Goal: Task Accomplishment & Management: Manage account settings

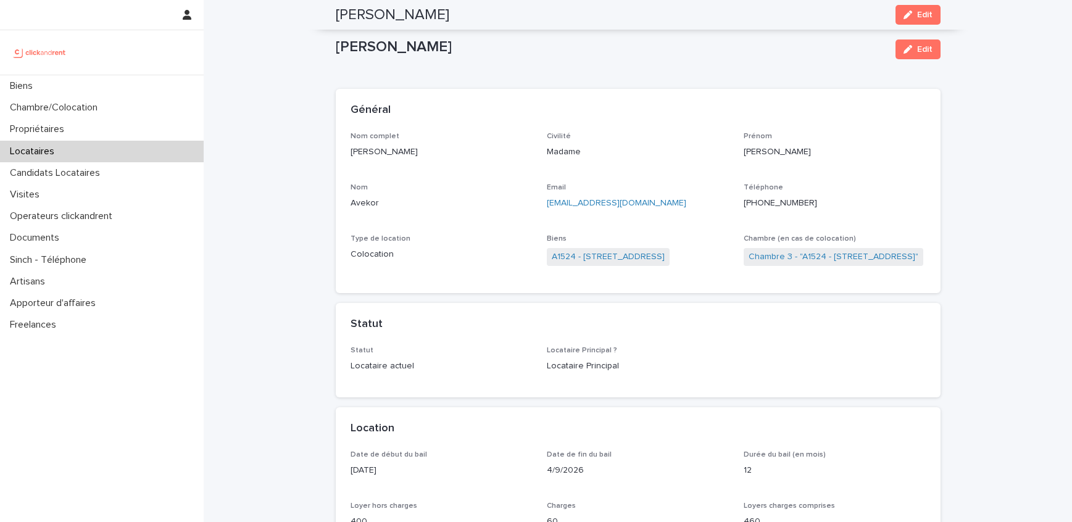
click at [96, 141] on div "Locataires" at bounding box center [102, 152] width 204 height 22
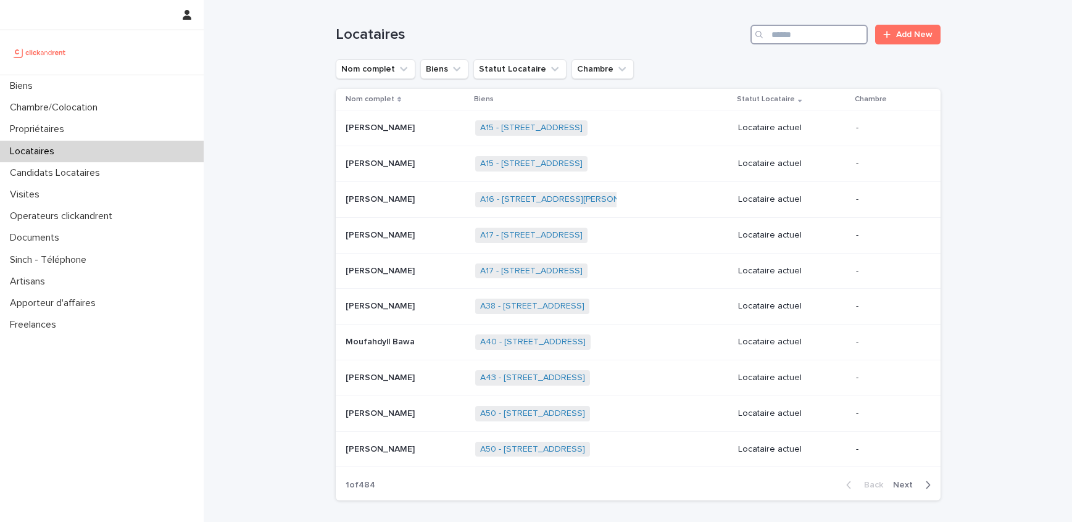
click at [830, 39] on input "Search" at bounding box center [808, 35] width 117 height 20
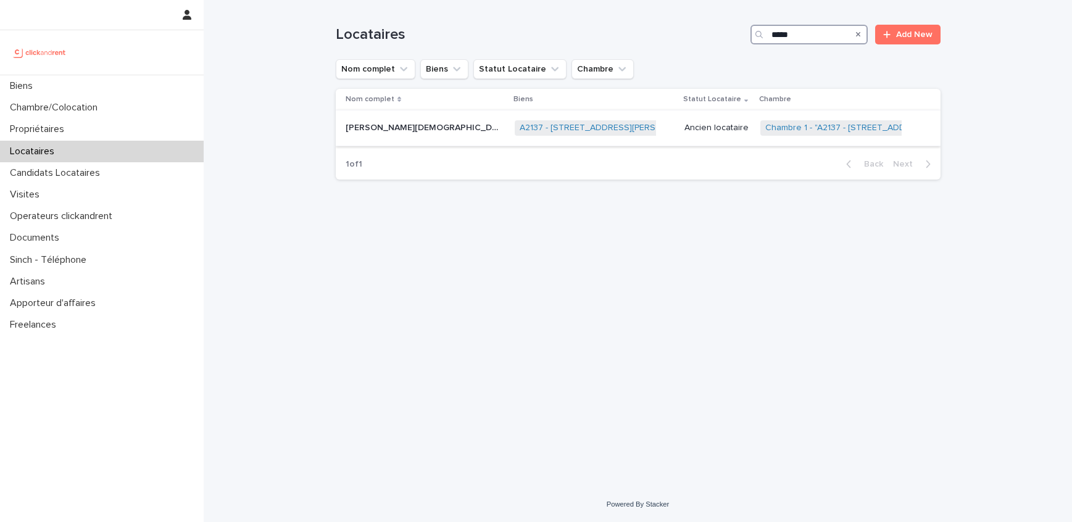
type input "*****"
click at [411, 132] on p "[PERSON_NAME][DEMOGRAPHIC_DATA]" at bounding box center [424, 126] width 157 height 13
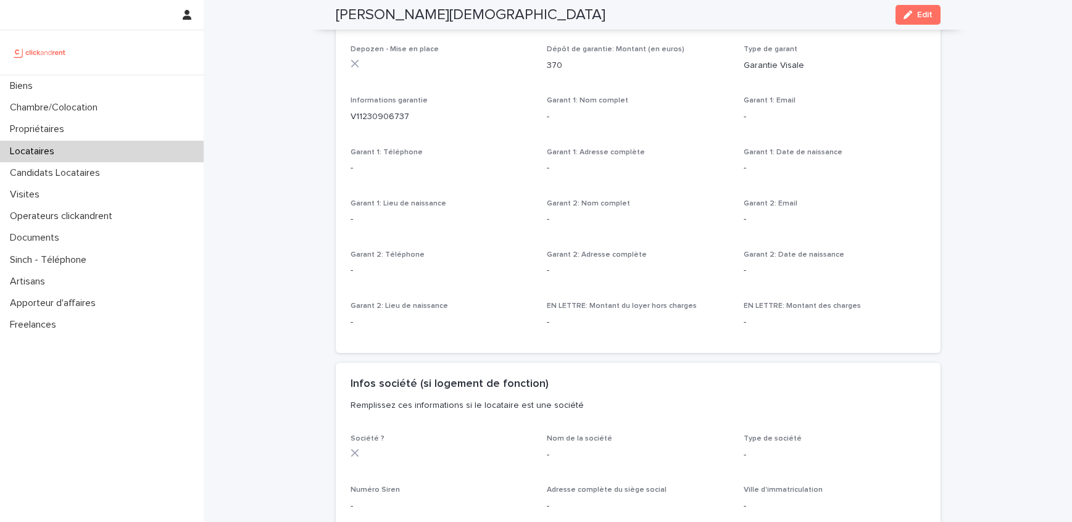
scroll to position [760, 0]
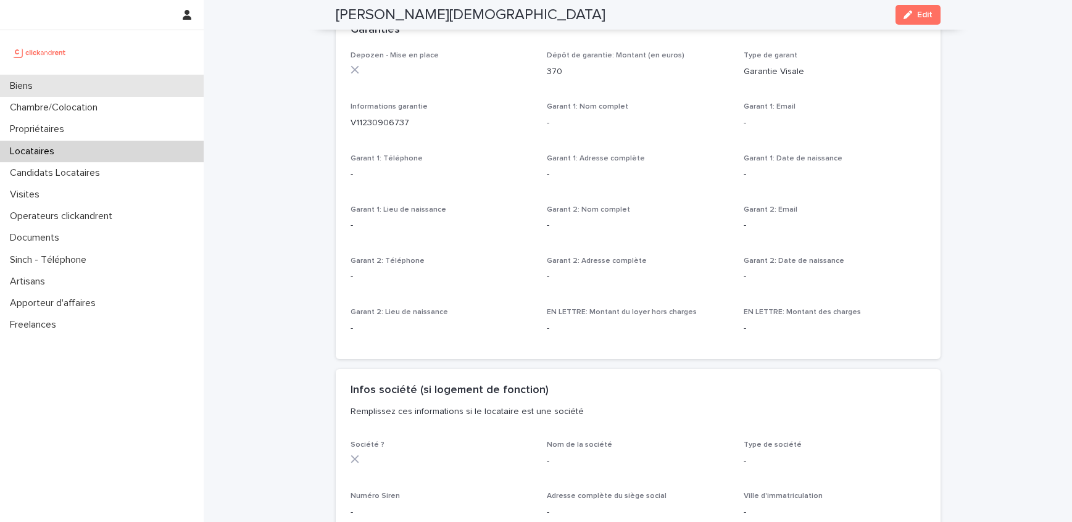
click at [101, 92] on div "Biens" at bounding box center [102, 86] width 204 height 22
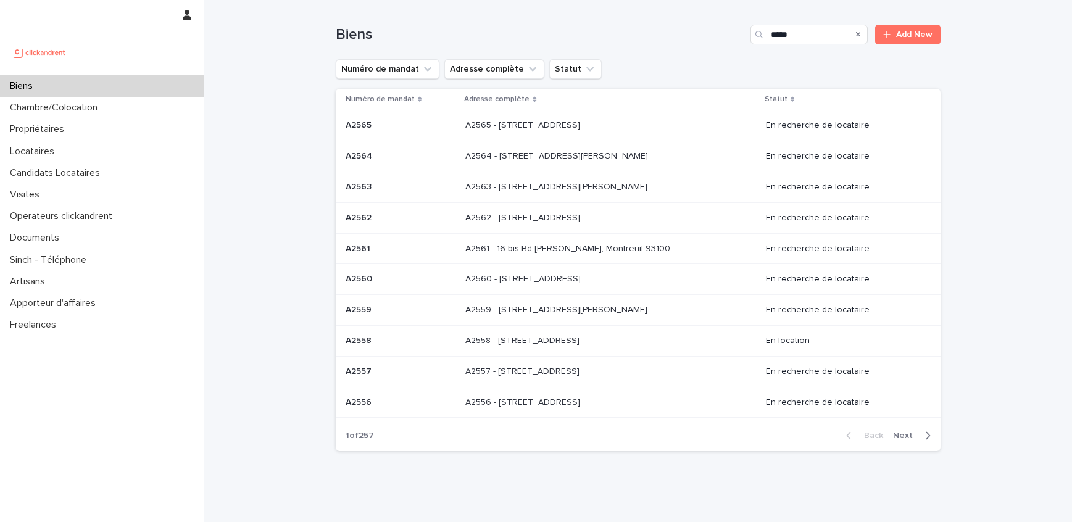
type input "*****"
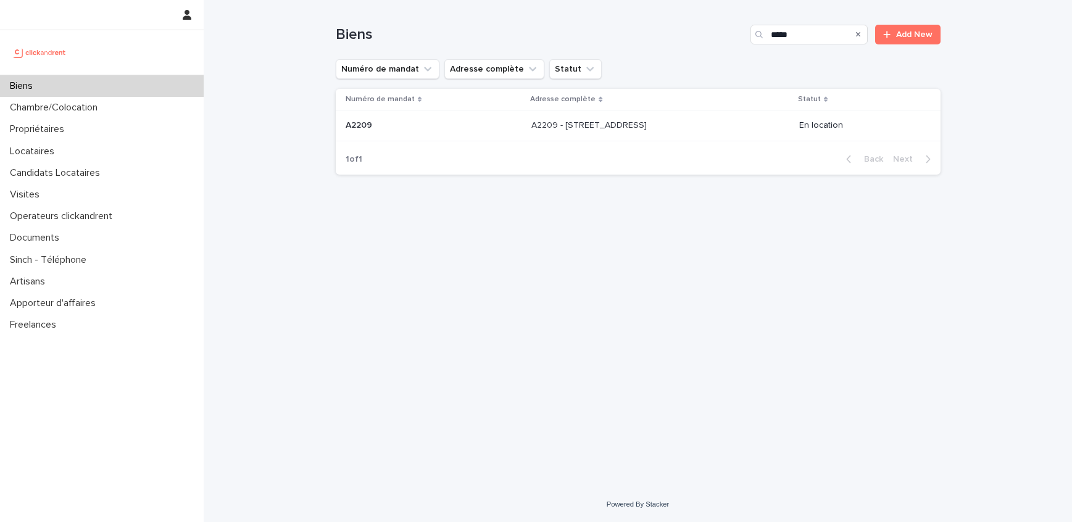
click at [633, 125] on p "A2209 - 1026 avenue de Maurin, Montpellier 34070" at bounding box center [590, 124] width 118 height 13
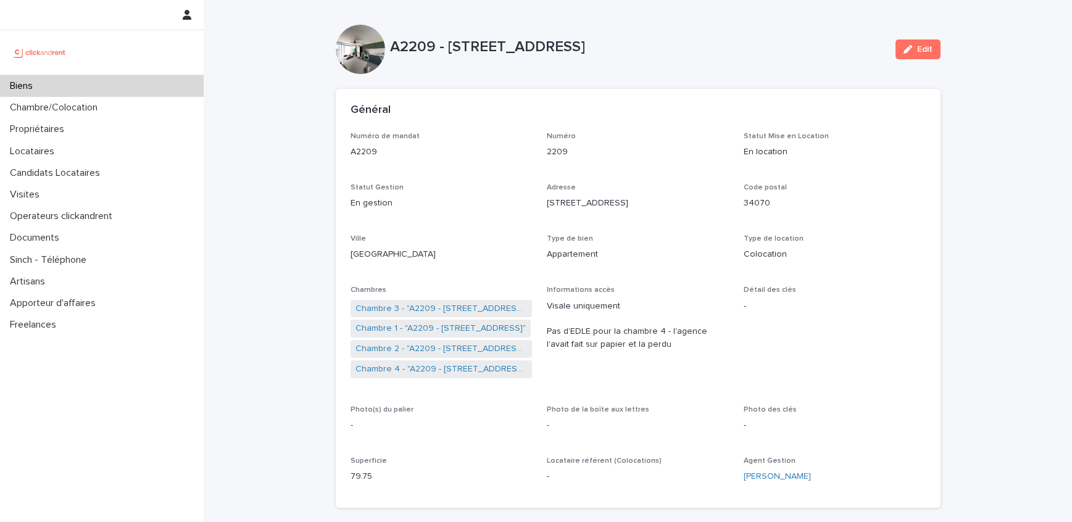
drag, startPoint x: 740, startPoint y: 51, endPoint x: 447, endPoint y: 48, distance: 292.5
click at [447, 48] on p "A2209 - 1026 avenue de Maurin, Montpellier 34070" at bounding box center [638, 47] width 496 height 18
copy p "1026 avenue de Maurin, Montpellier 34070"
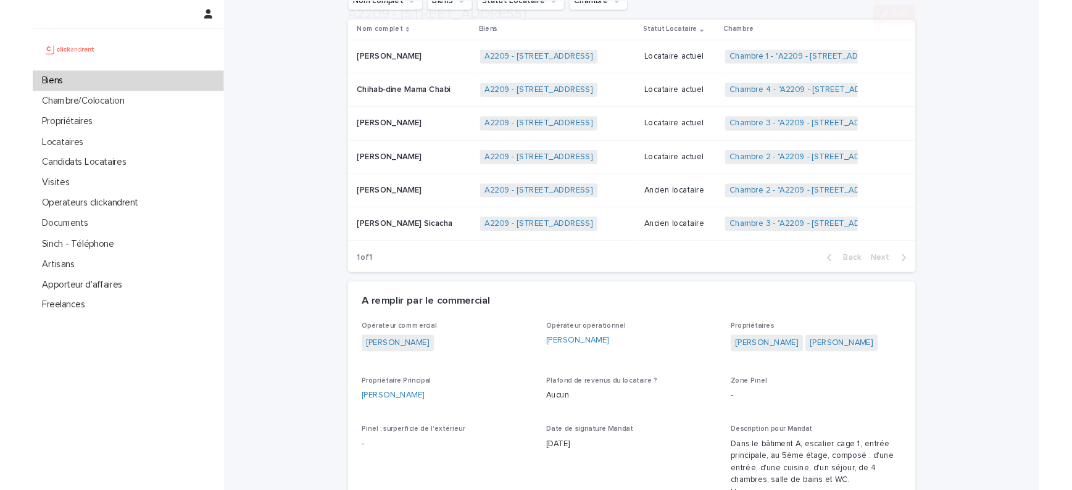
scroll to position [674, 0]
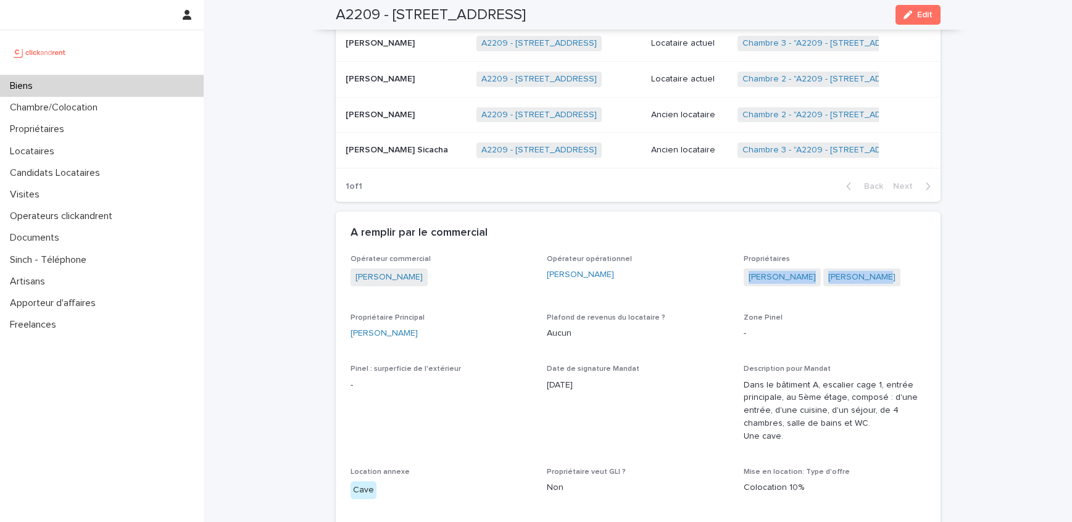
drag, startPoint x: 882, startPoint y: 276, endPoint x: 747, endPoint y: 279, distance: 134.6
click at [747, 279] on div "Emmanuel Morin Janice Morin" at bounding box center [835, 278] width 182 height 20
copy div "Emmanuel Morin Janice Morin"
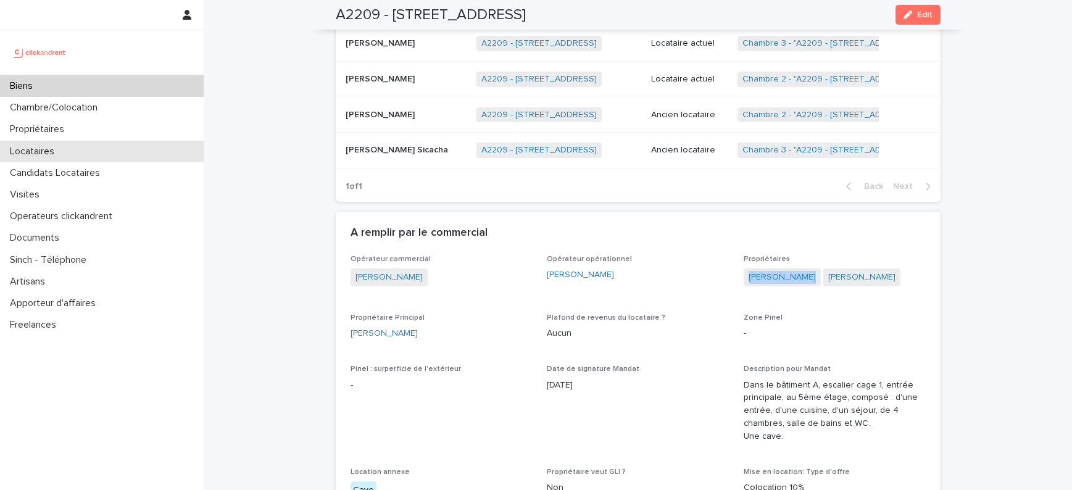
click at [58, 159] on div "Locataires" at bounding box center [102, 152] width 204 height 22
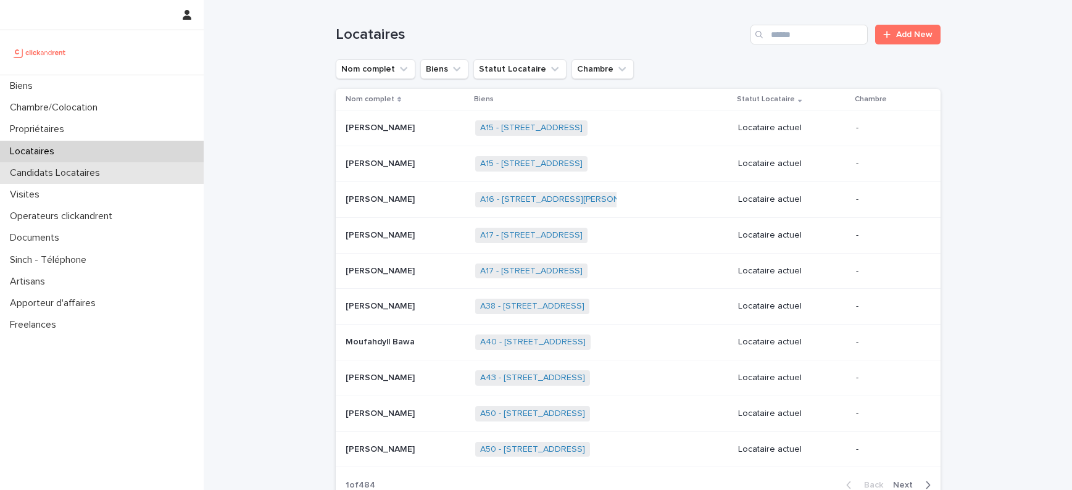
click at [137, 183] on div "Candidats Locataires" at bounding box center [102, 173] width 204 height 22
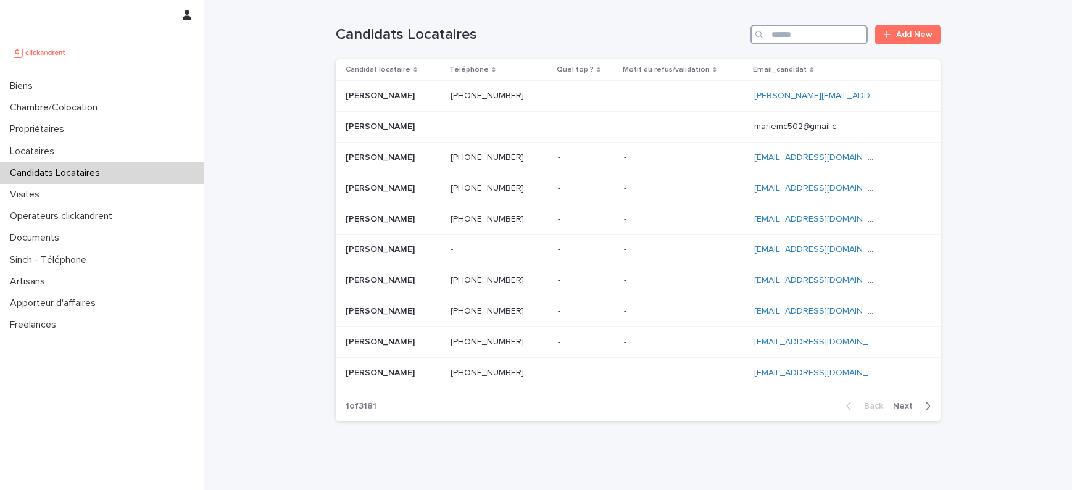
click at [810, 36] on input "Search" at bounding box center [808, 35] width 117 height 20
paste input "**********"
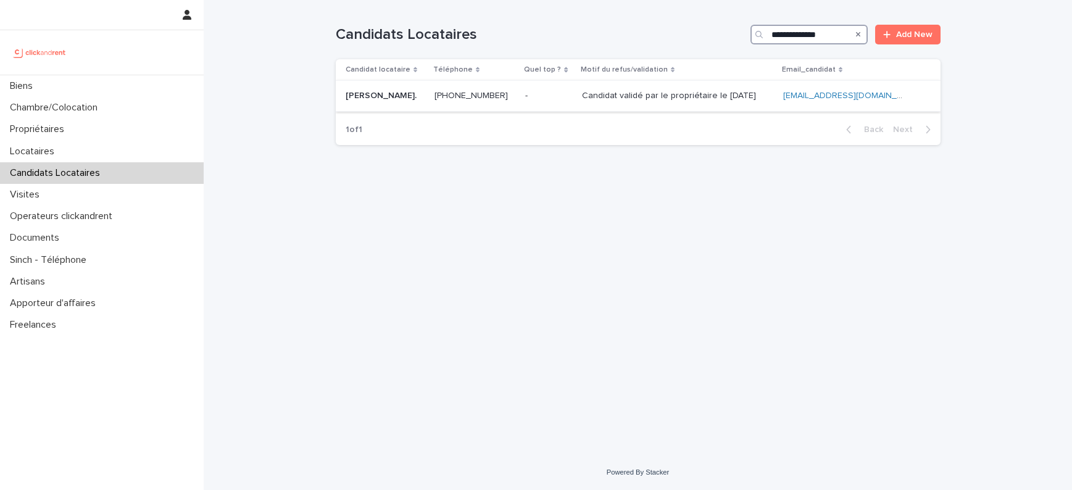
type input "**********"
click at [626, 94] on p "Candidat validé par le propriétaire le 15.09.2025" at bounding box center [670, 94] width 176 height 13
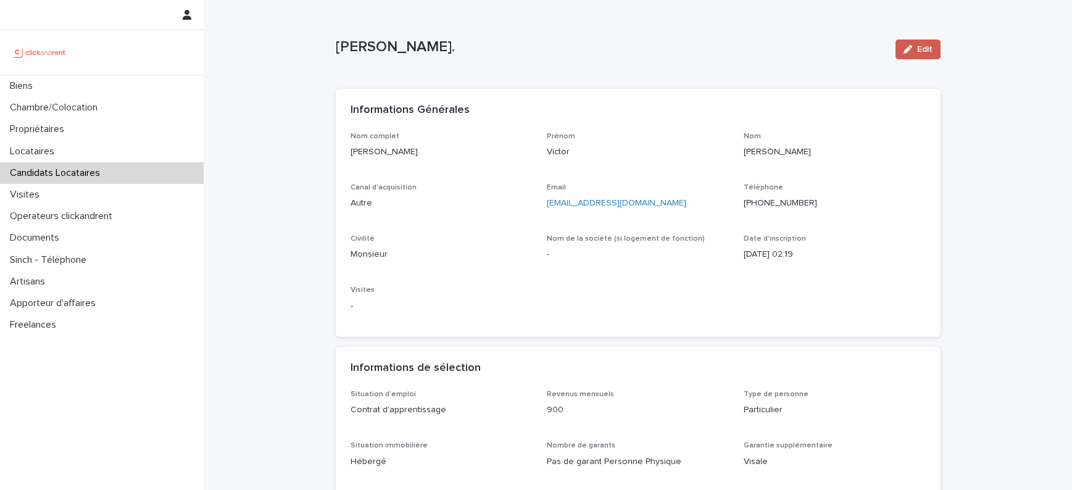
click at [910, 52] on icon "button" at bounding box center [907, 49] width 9 height 9
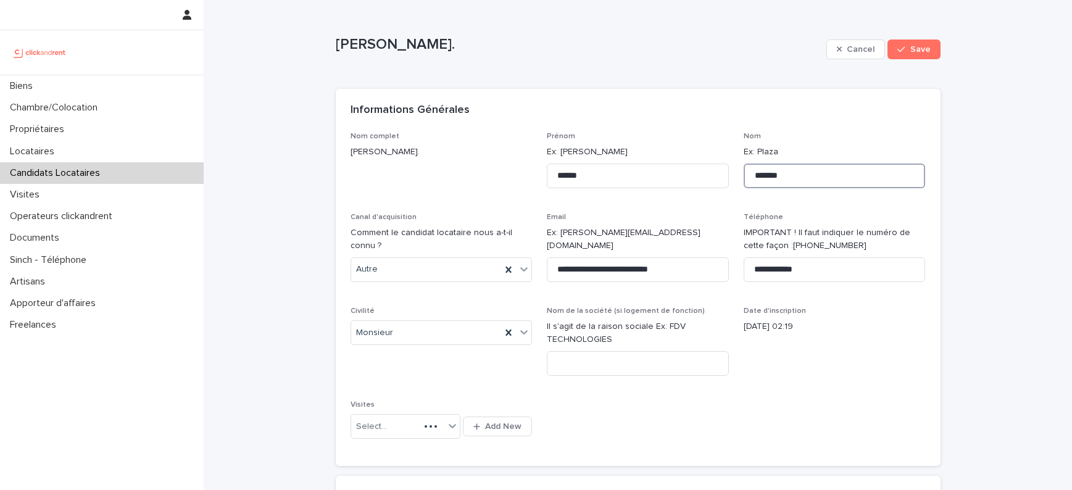
click at [792, 181] on input "*******" at bounding box center [835, 176] width 182 height 25
type input "******"
click at [680, 184] on input "******" at bounding box center [638, 176] width 182 height 25
click at [926, 46] on span "Save" at bounding box center [920, 49] width 20 height 9
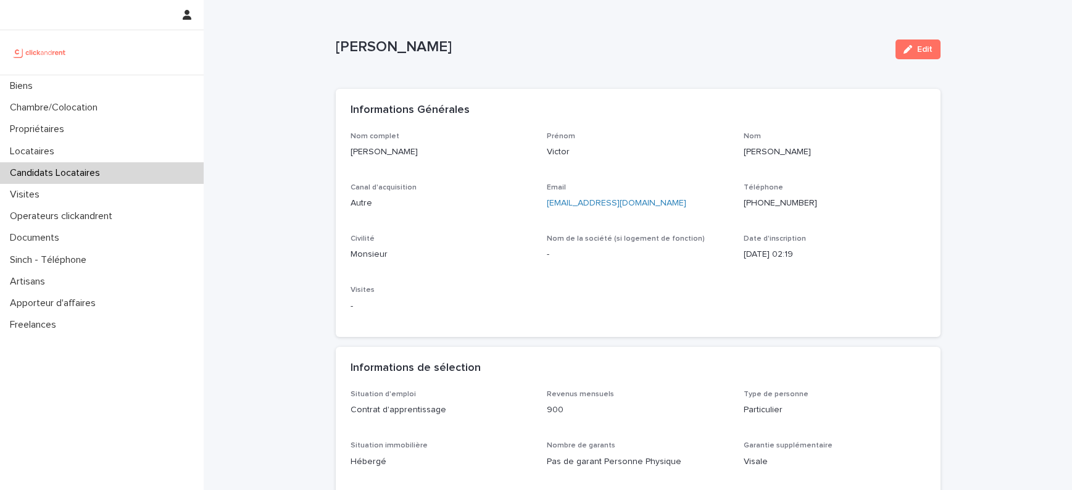
click at [62, 68] on div at bounding box center [102, 52] width 204 height 44
click at [60, 85] on div "Biens" at bounding box center [102, 86] width 204 height 22
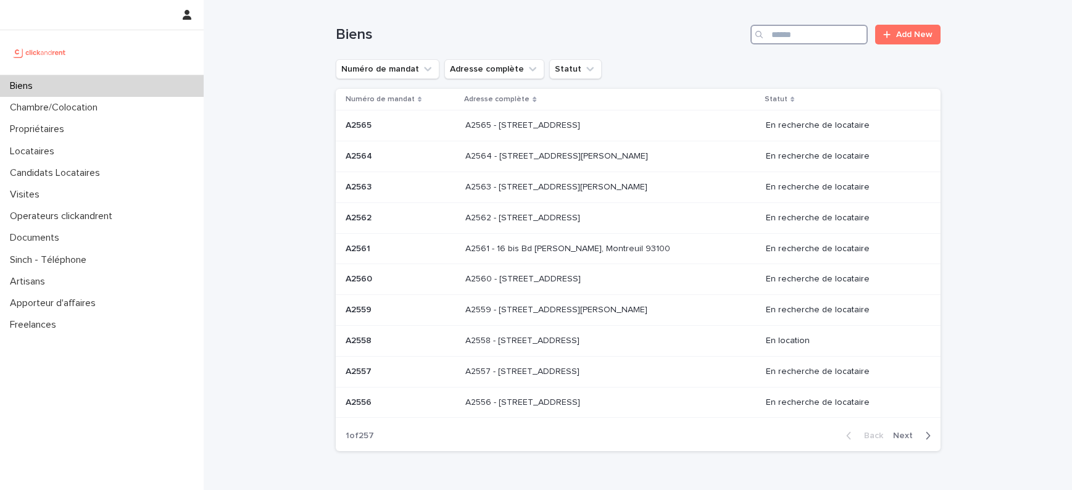
click at [816, 36] on input "Search" at bounding box center [808, 35] width 117 height 20
type input "*****"
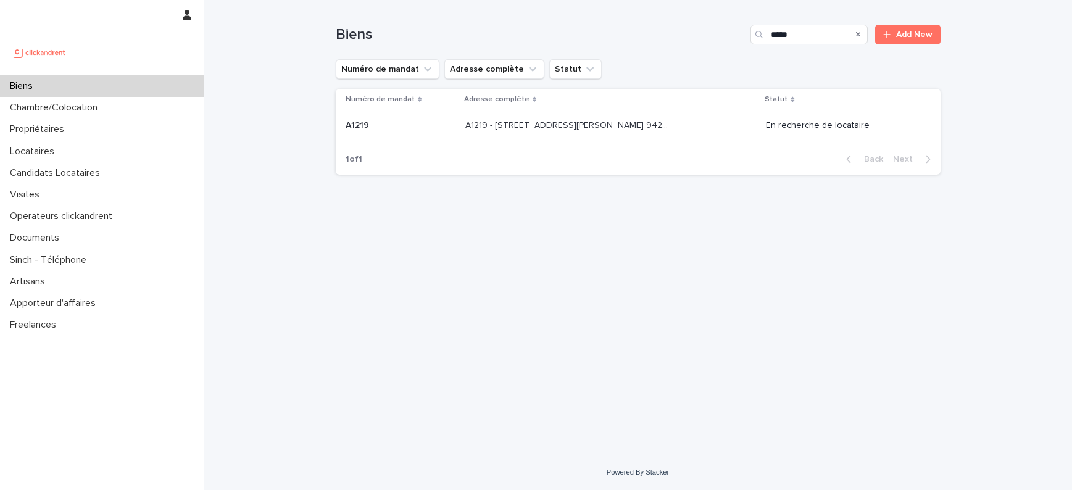
click at [684, 134] on div "A1219 - 32 avenue Jules Gravereaux, L'Haÿ-les-Roses 94240 A1219 - 32 avenue Jul…" at bounding box center [610, 125] width 291 height 20
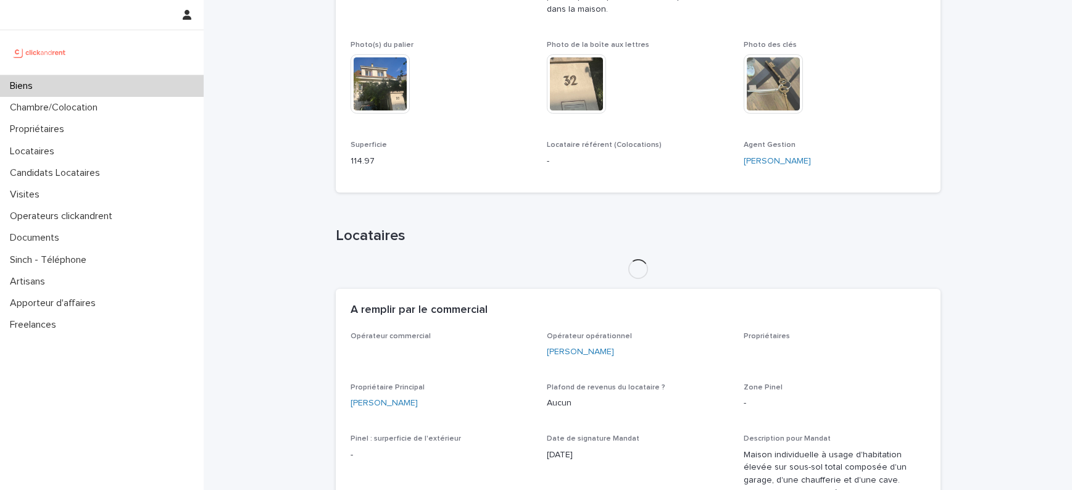
scroll to position [529, 0]
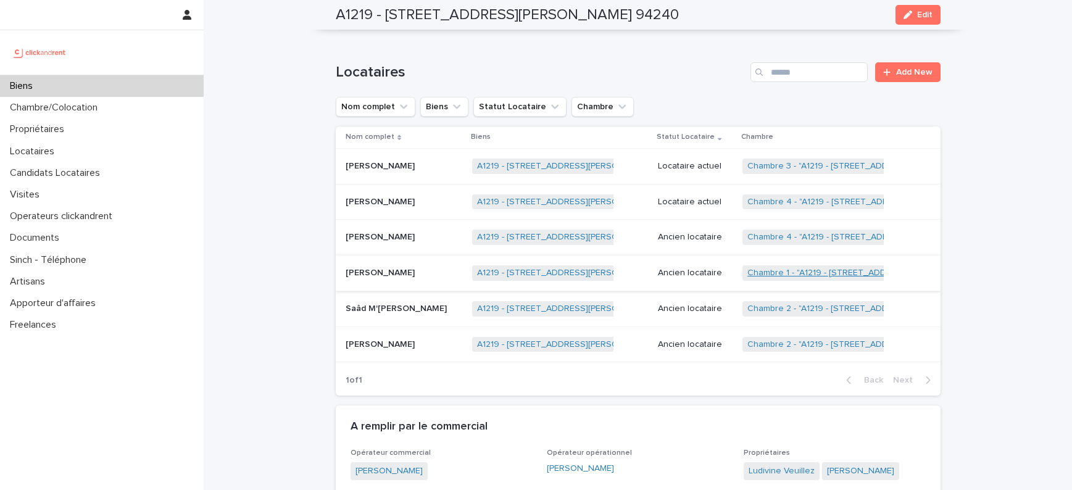
click at [809, 276] on link "Chambre 1 - "A1219 - [STREET_ADDRESS][PERSON_NAME] 94240"" at bounding box center [878, 273] width 263 height 10
click at [809, 305] on link "Chambre 2 - "A1219 - 32 avenue Jules Gravereaux, L'Haÿ-les-Roses 94240"" at bounding box center [879, 309] width 265 height 10
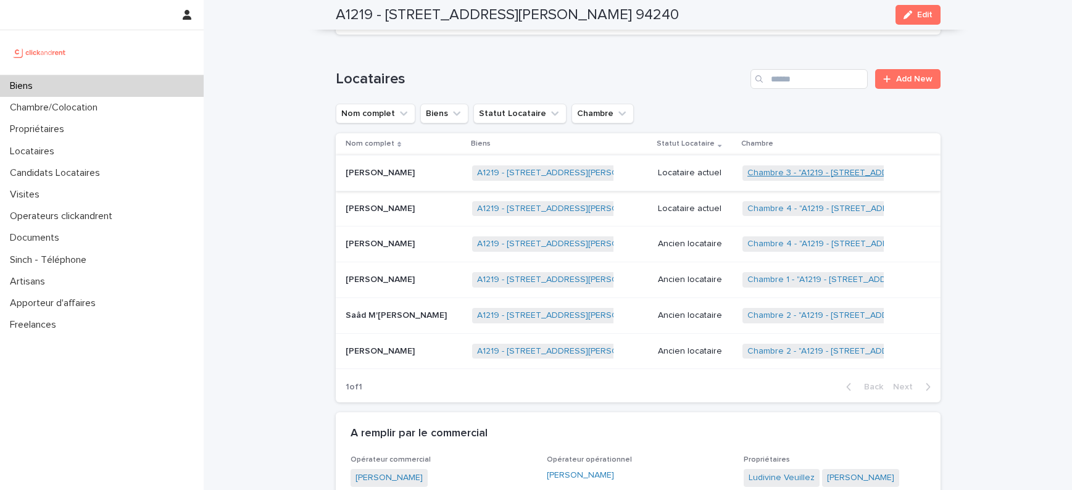
click at [820, 172] on link "Chambre 3 - "A1219 - 32 avenue Jules Gravereaux, L'Haÿ-les-Roses 94240"" at bounding box center [879, 173] width 265 height 10
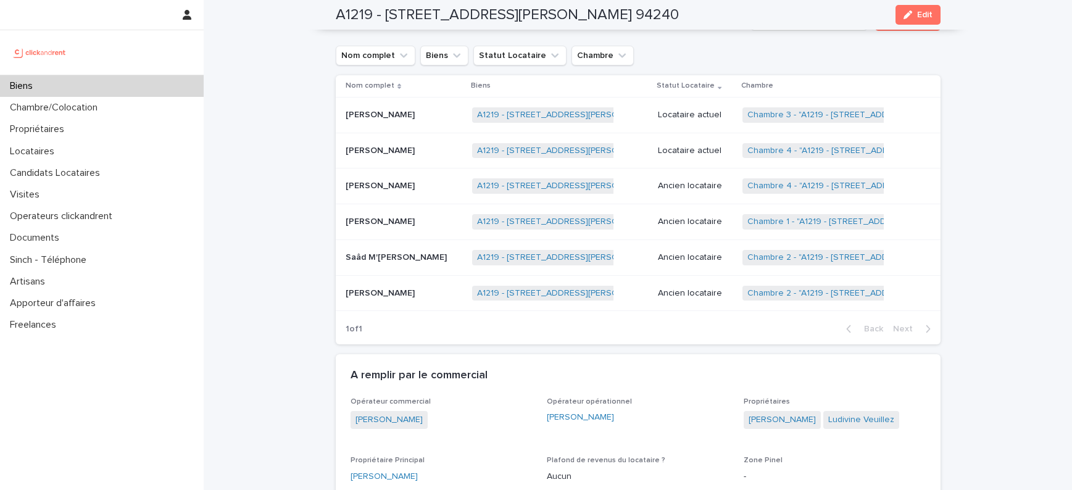
scroll to position [599, 0]
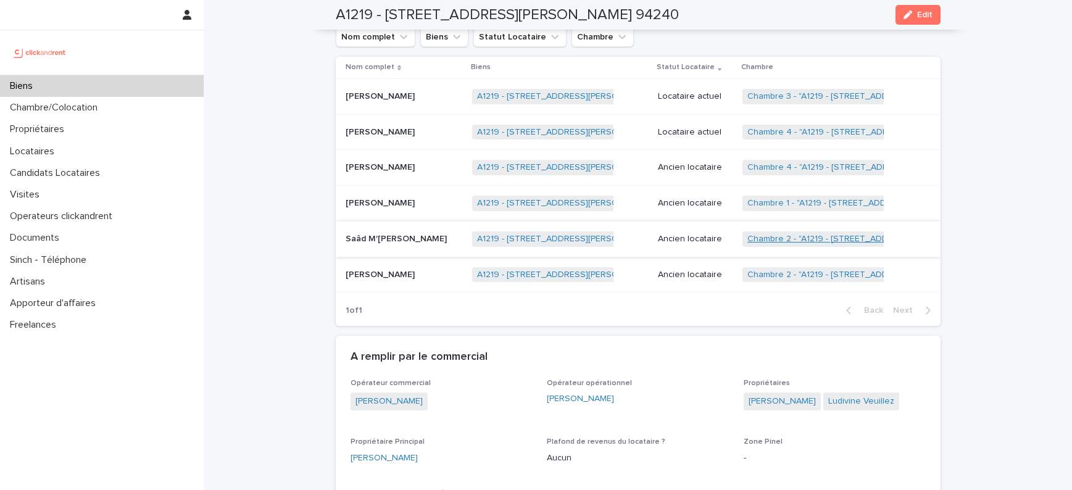
click at [795, 241] on link "Chambre 2 - "A1219 - 32 avenue Jules Gravereaux, L'Haÿ-les-Roses 94240"" at bounding box center [879, 239] width 265 height 10
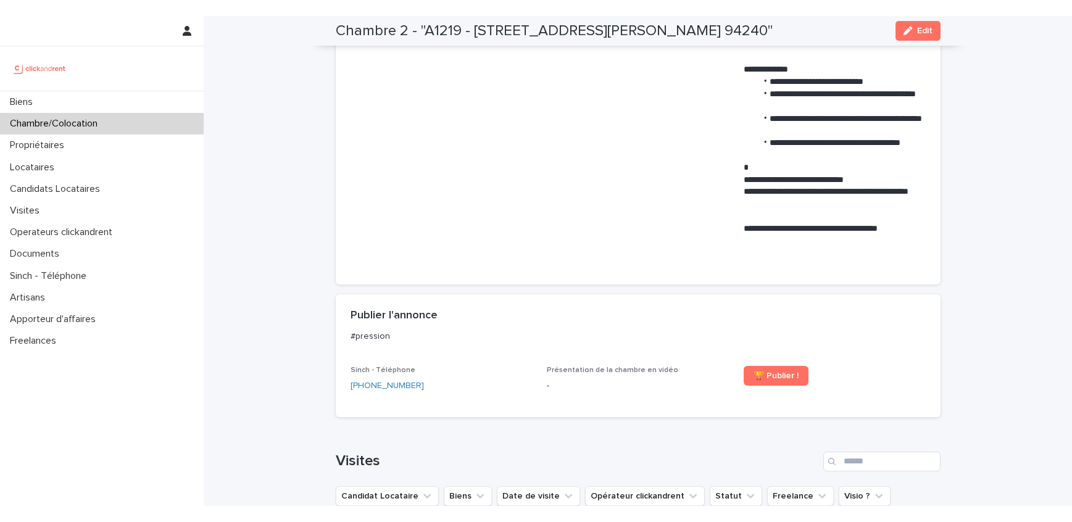
scroll to position [1039, 0]
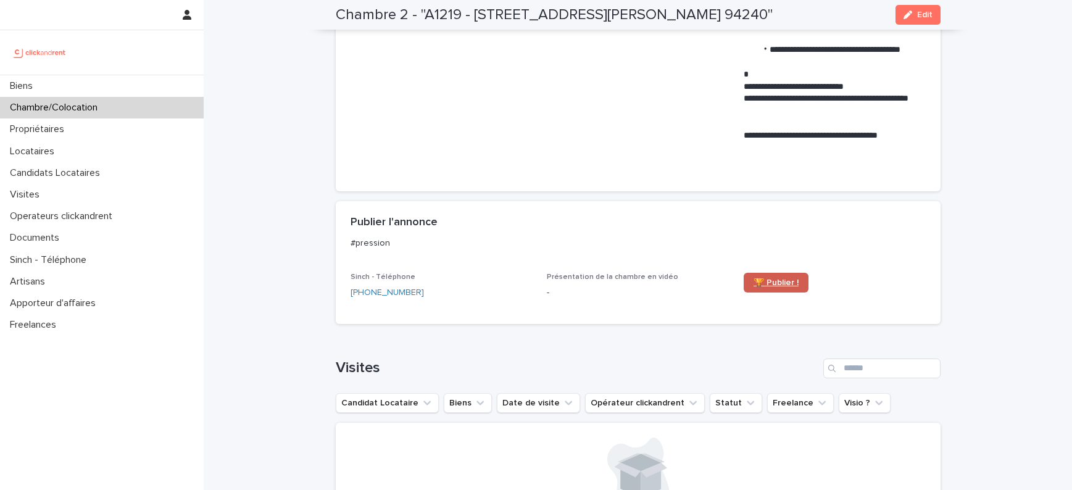
click at [763, 278] on span "🏆 Publier !" at bounding box center [775, 282] width 45 height 9
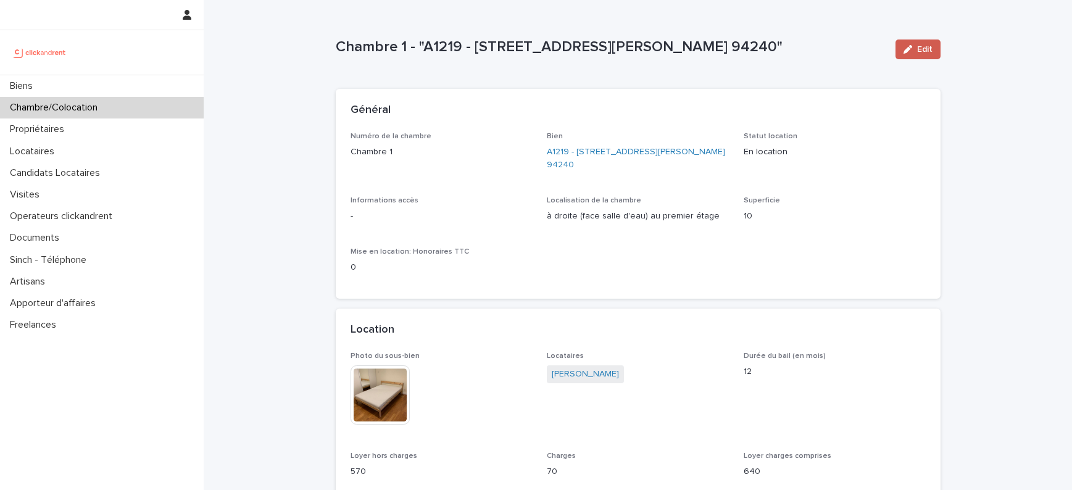
click at [915, 52] on div "button" at bounding box center [910, 49] width 14 height 9
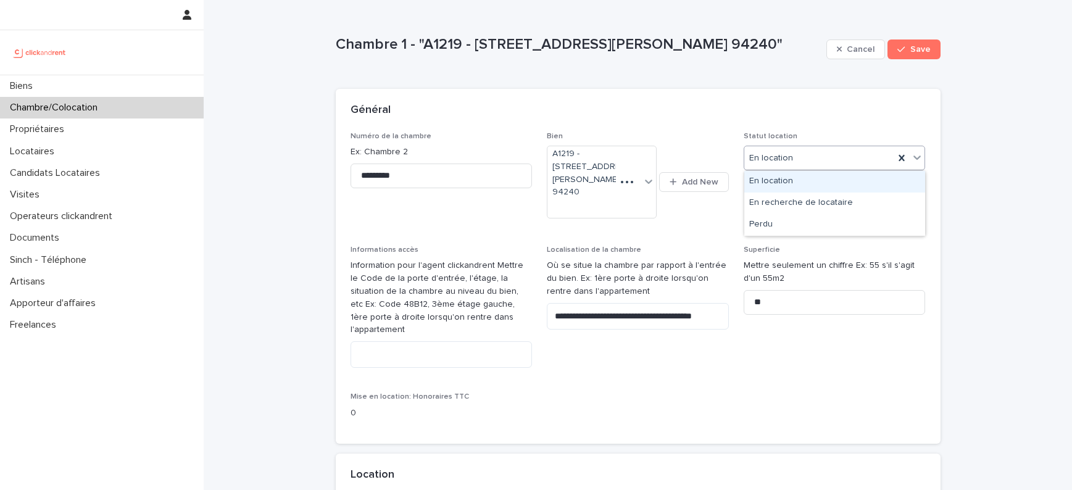
click at [808, 160] on div "En location" at bounding box center [819, 158] width 151 height 20
click at [799, 195] on div "En recherche de locataire" at bounding box center [834, 204] width 181 height 22
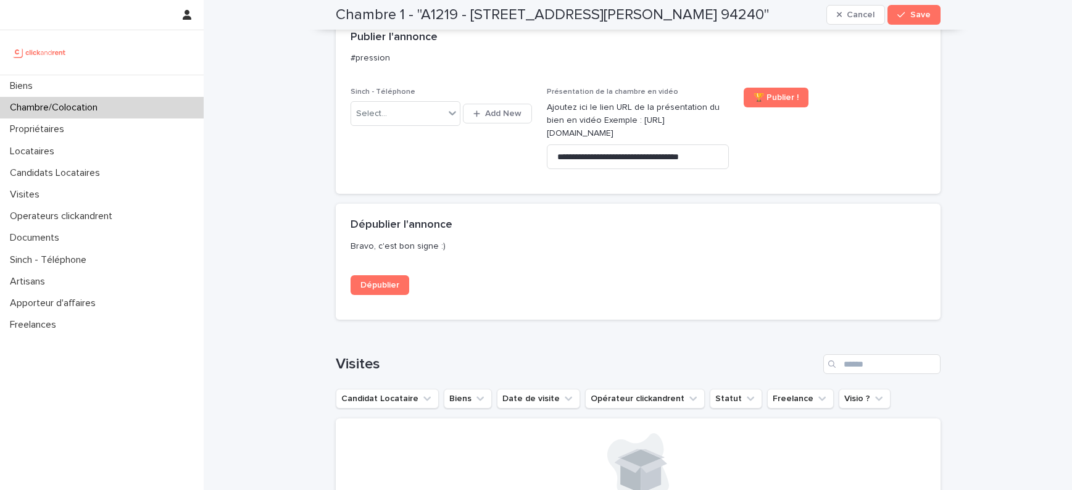
scroll to position [1500, 0]
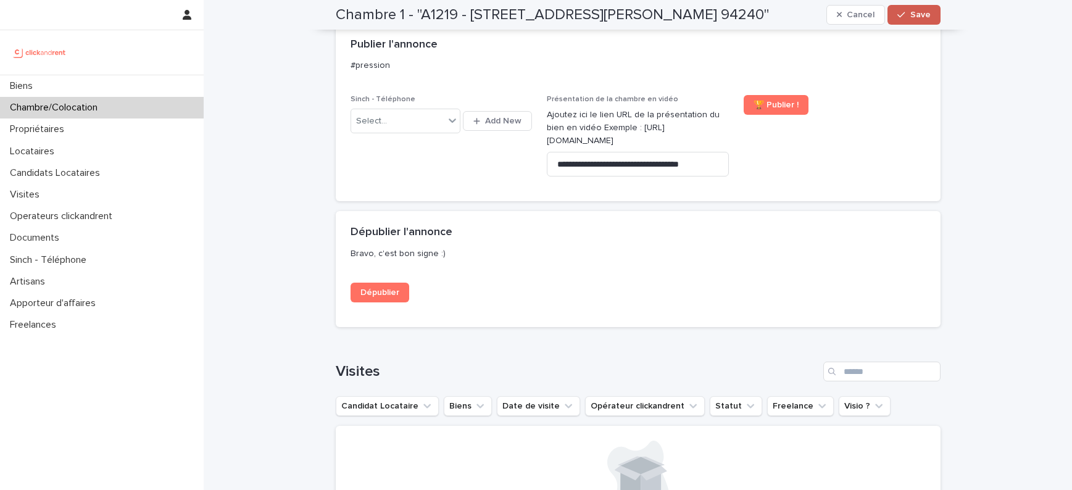
click at [905, 18] on icon "button" at bounding box center [900, 14] width 7 height 9
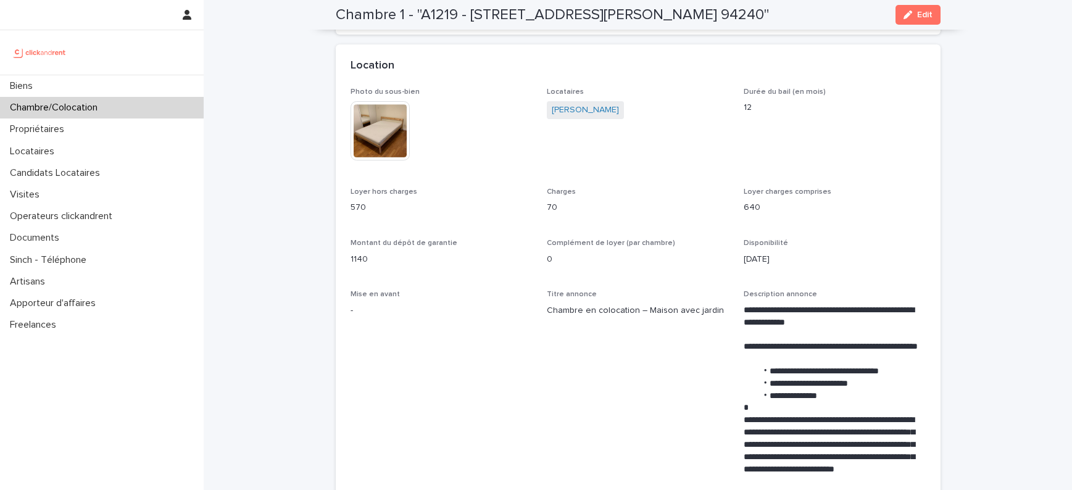
scroll to position [0, 0]
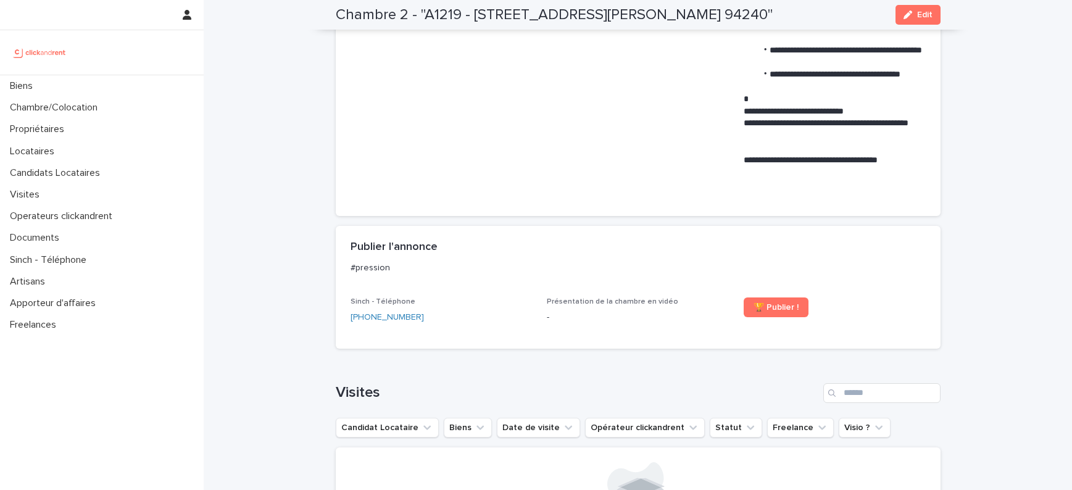
scroll to position [1100, 0]
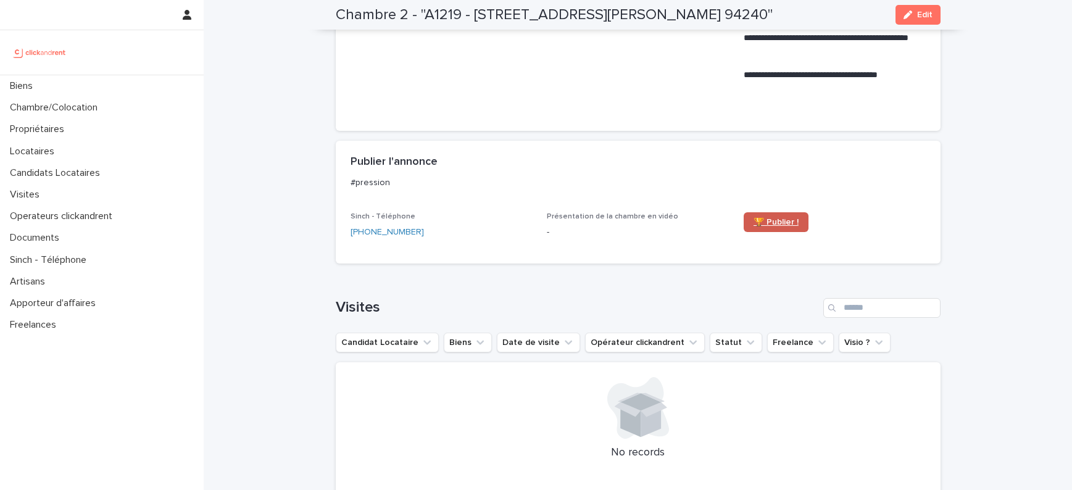
click at [767, 218] on span "🏆 Publier !" at bounding box center [775, 222] width 45 height 9
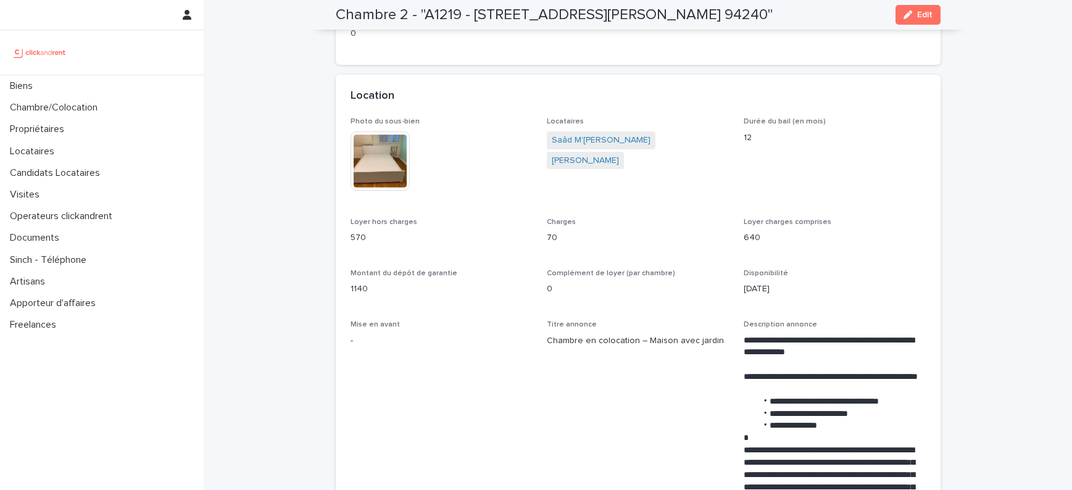
scroll to position [46, 0]
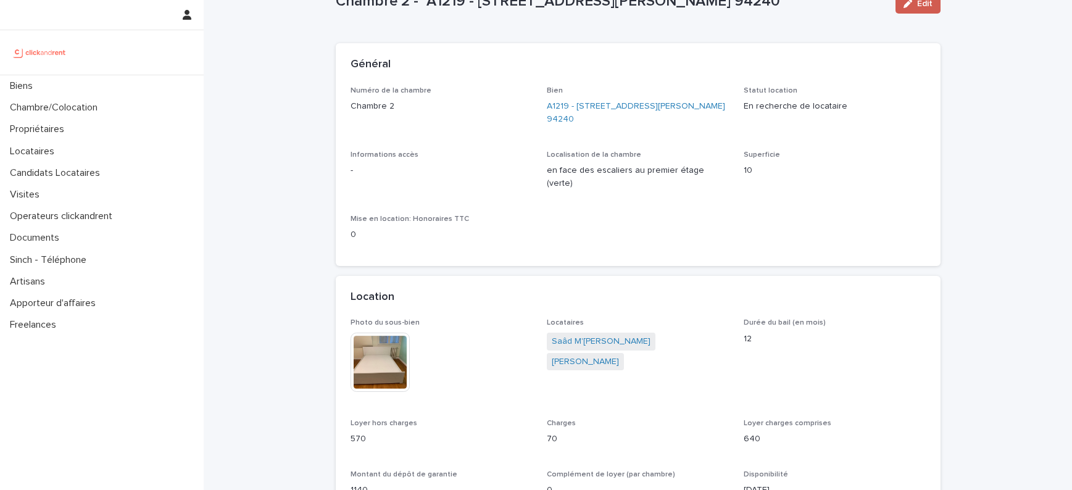
click at [913, 11] on button "Edit" at bounding box center [917, 4] width 45 height 20
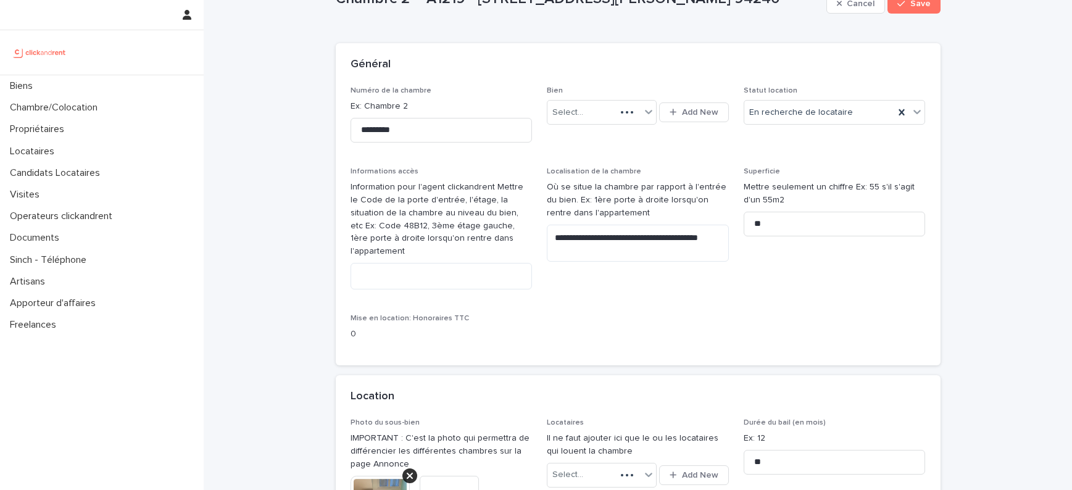
scroll to position [505, 0]
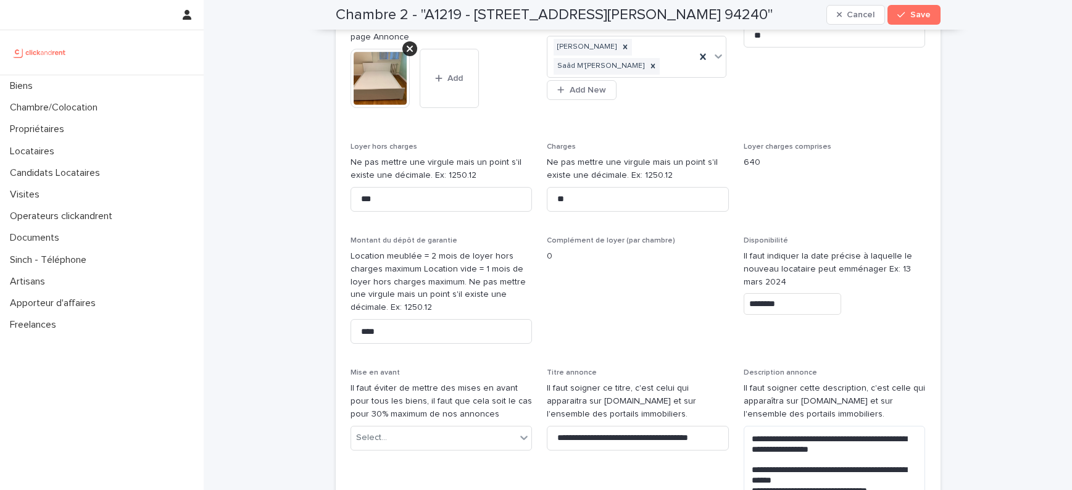
click at [784, 322] on span "Disponibilité Il faut indiquer la date précise à laquelle le nouveau locataire …" at bounding box center [835, 294] width 182 height 117
click at [792, 311] on div "Disponibilité Il faut indiquer la date précise à laquelle le nouveau locataire …" at bounding box center [835, 280] width 182 height 89
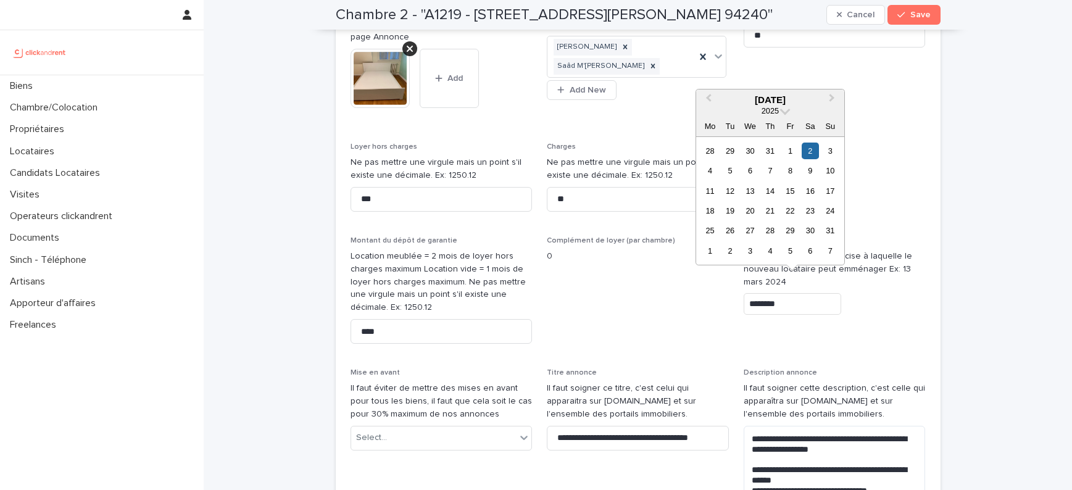
click at [796, 293] on input "********" at bounding box center [793, 304] width 98 height 22
click at [832, 98] on span "Next Month" at bounding box center [832, 99] width 0 height 17
click at [766, 193] on div "18" at bounding box center [770, 191] width 17 height 17
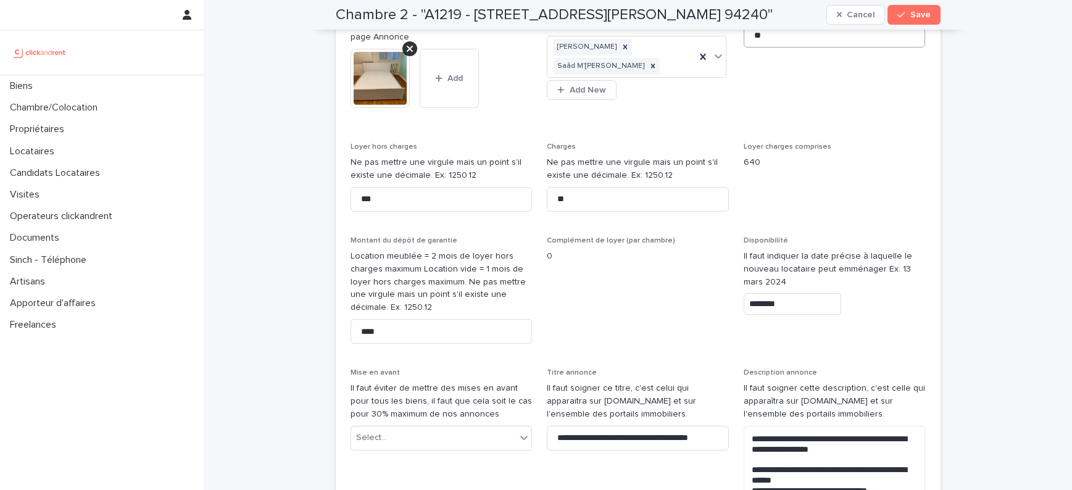
type input "*********"
click at [906, 9] on button "Save" at bounding box center [913, 15] width 52 height 20
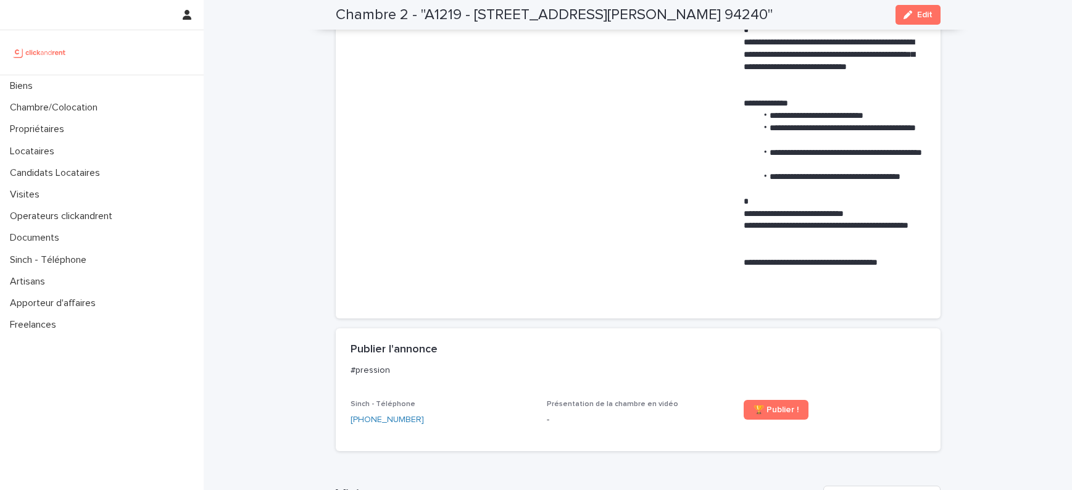
scroll to position [919, 0]
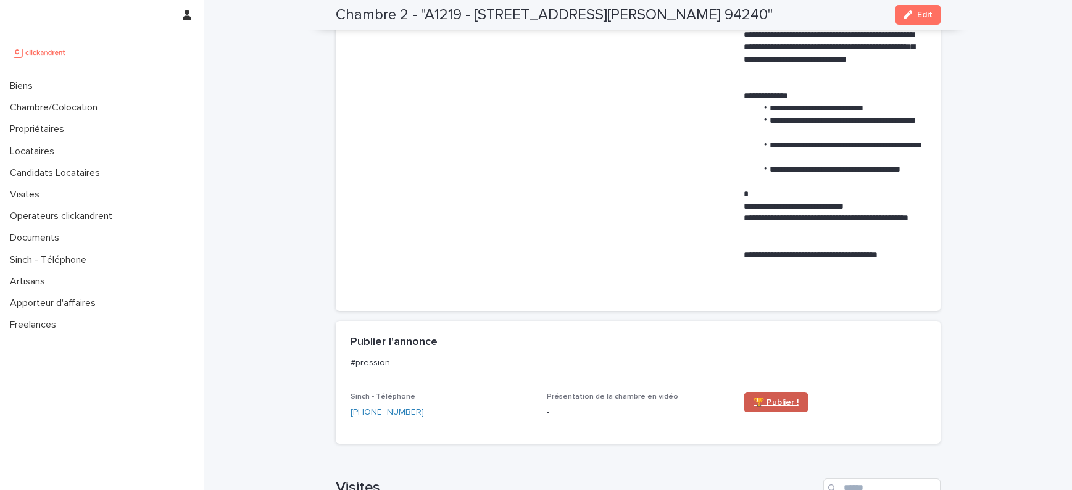
click at [784, 398] on span "🏆 Publier !" at bounding box center [775, 402] width 45 height 9
